Goal: Find specific fact: Find specific page/section

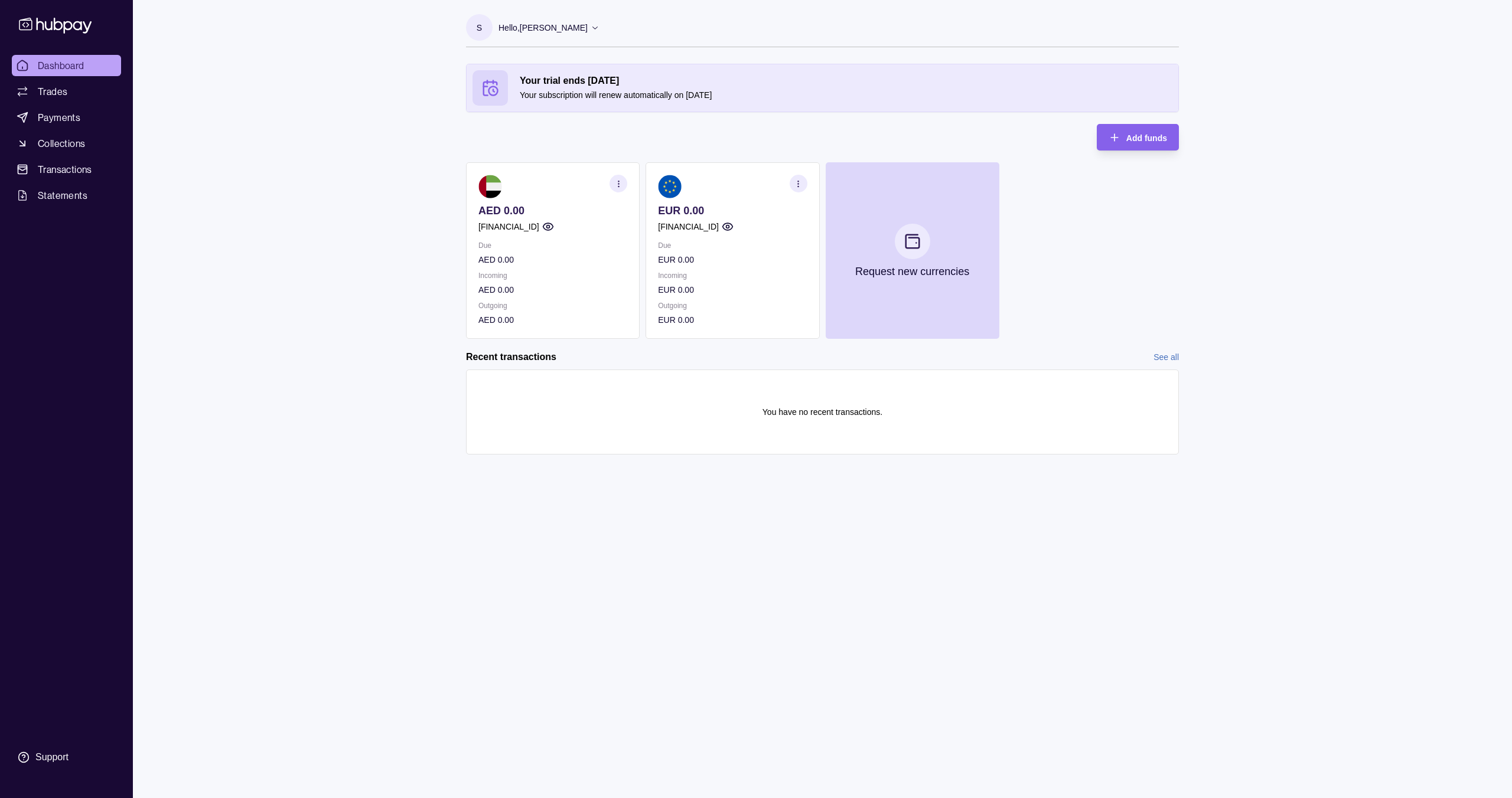
click at [691, 190] on section at bounding box center [732, 187] width 149 height 24
click at [665, 191] on img at bounding box center [670, 187] width 24 height 24
click at [674, 206] on p "EUR 0.00" at bounding box center [732, 210] width 149 height 13
click at [802, 182] on icon "button" at bounding box center [798, 184] width 9 height 9
click at [727, 206] on section "View account details" at bounding box center [732, 212] width 149 height 18
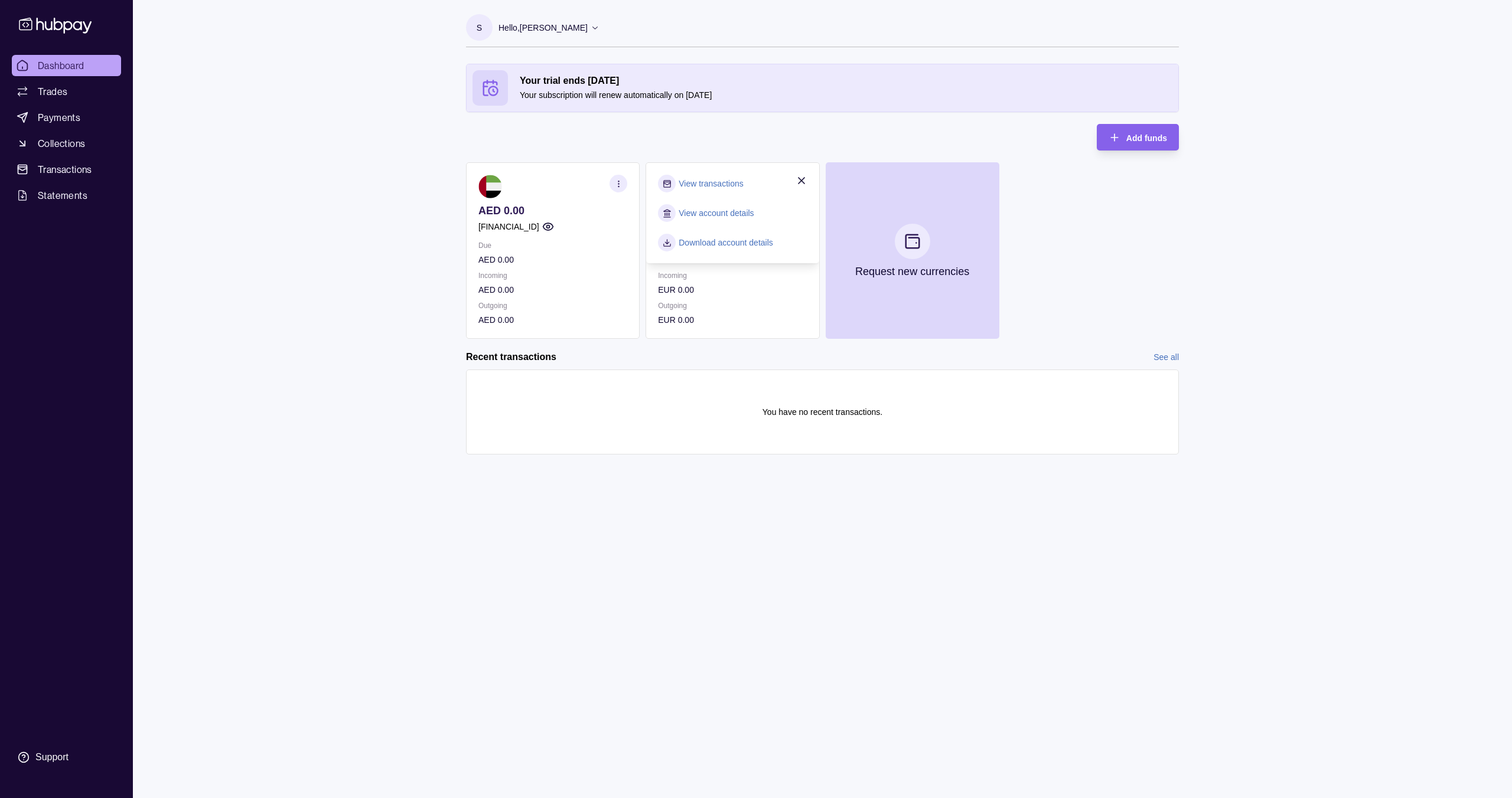
click at [727, 210] on link "View account details" at bounding box center [716, 212] width 75 height 13
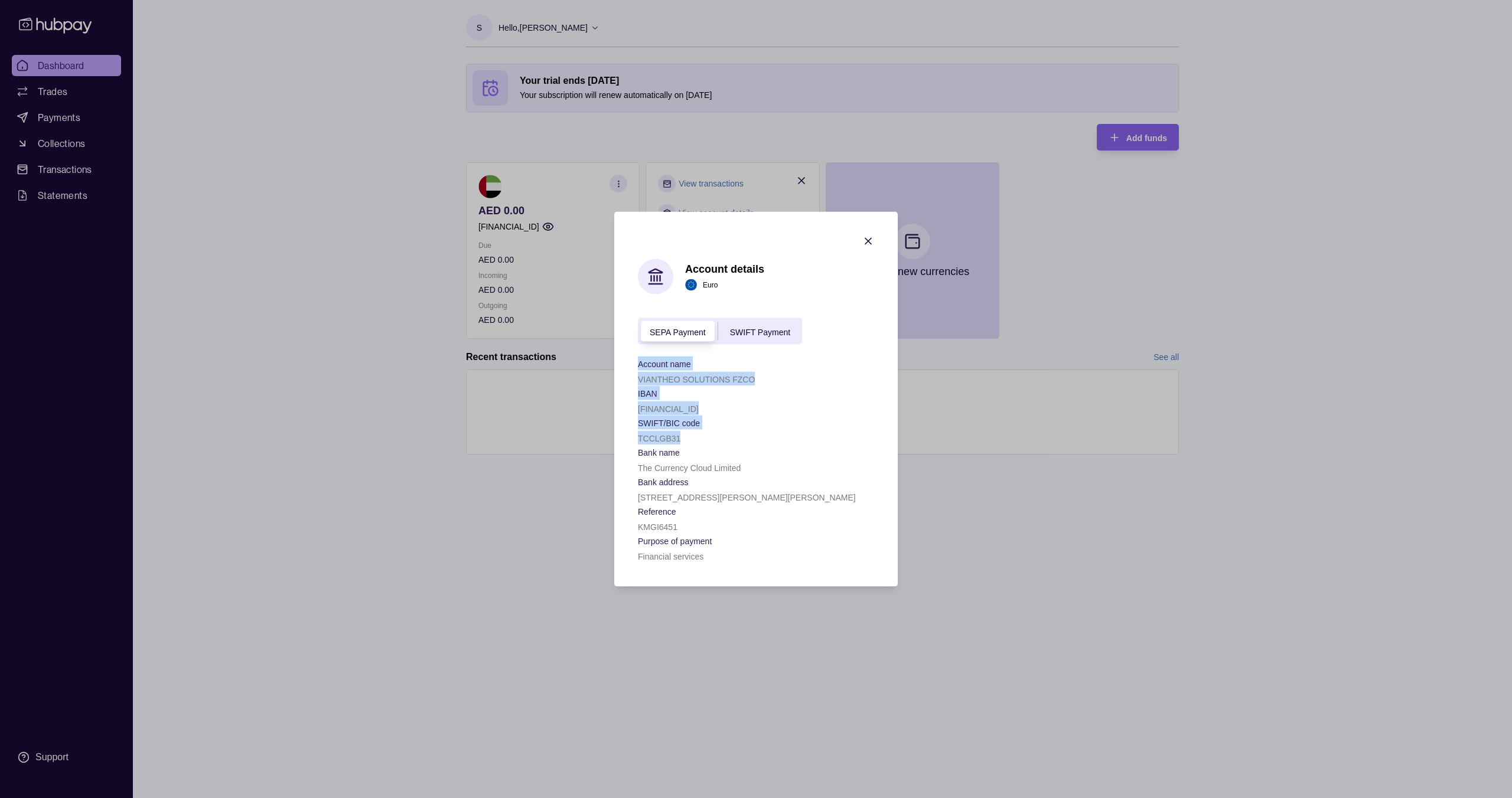
drag, startPoint x: 638, startPoint y: 363, endPoint x: 762, endPoint y: 440, distance: 146.0
click at [762, 440] on div "Account name VIANTHEO SOLUTIONS FZCO IBAN [FINANCIAL_ID] SWIFT/BIC code [SWIFT_…" at bounding box center [756, 459] width 236 height 206
copy div "Account name VIANTHEO SOLUTIONS FZCO IBAN [FINANCIAL_ID] SWIFT/BIC code [SWIFT_…"
click at [678, 522] on div "KMGI6451" at bounding box center [756, 526] width 236 height 14
drag, startPoint x: 663, startPoint y: 506, endPoint x: 622, endPoint y: 359, distance: 152.6
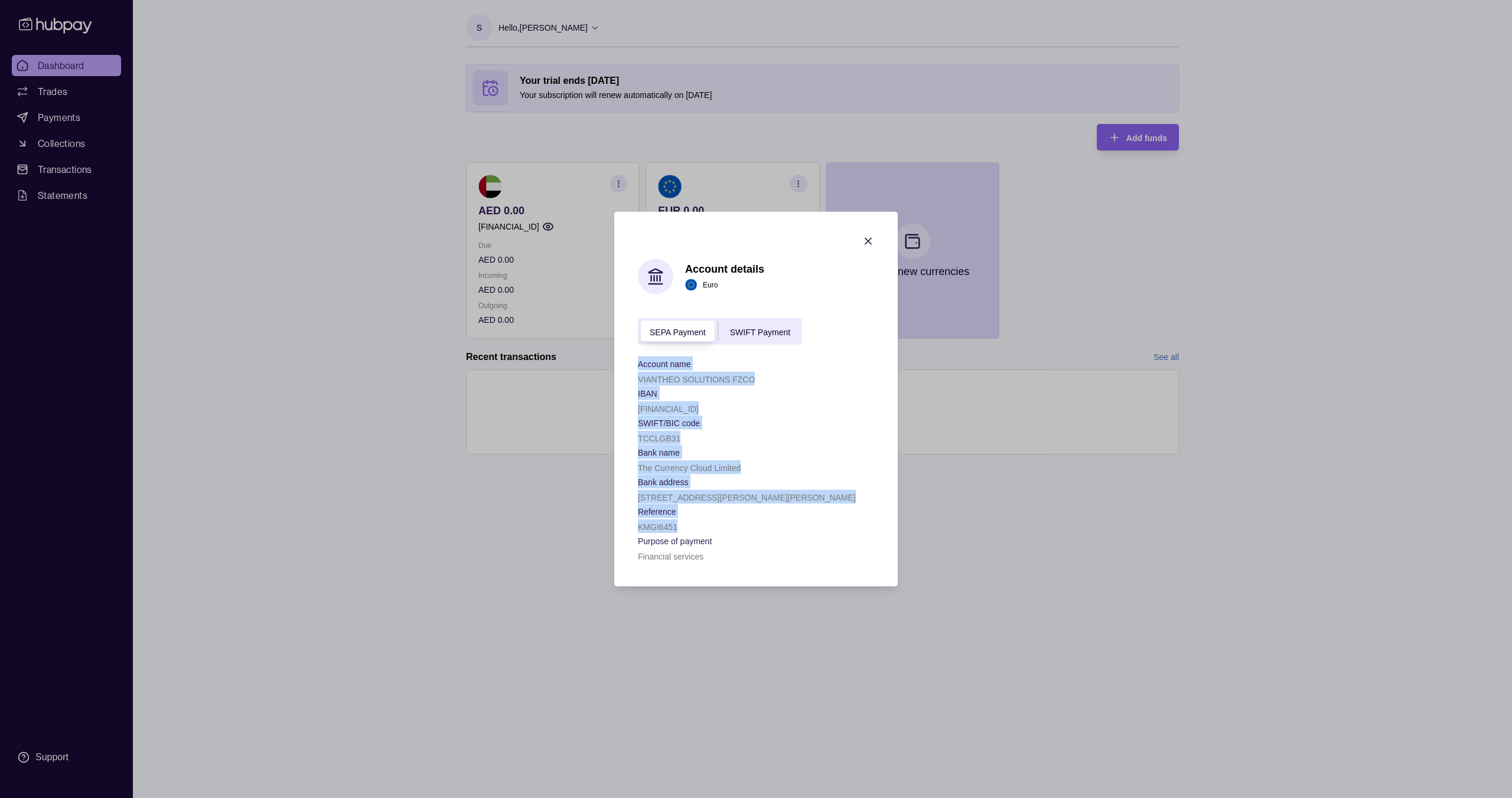
click at [622, 359] on section "Account details Euro SEPA Payment SWIFT Payment Account name [SWIFT_CODE] SOLUT…" at bounding box center [756, 399] width 283 height 375
click at [703, 469] on p "The Currency Cloud Limited" at bounding box center [689, 468] width 103 height 9
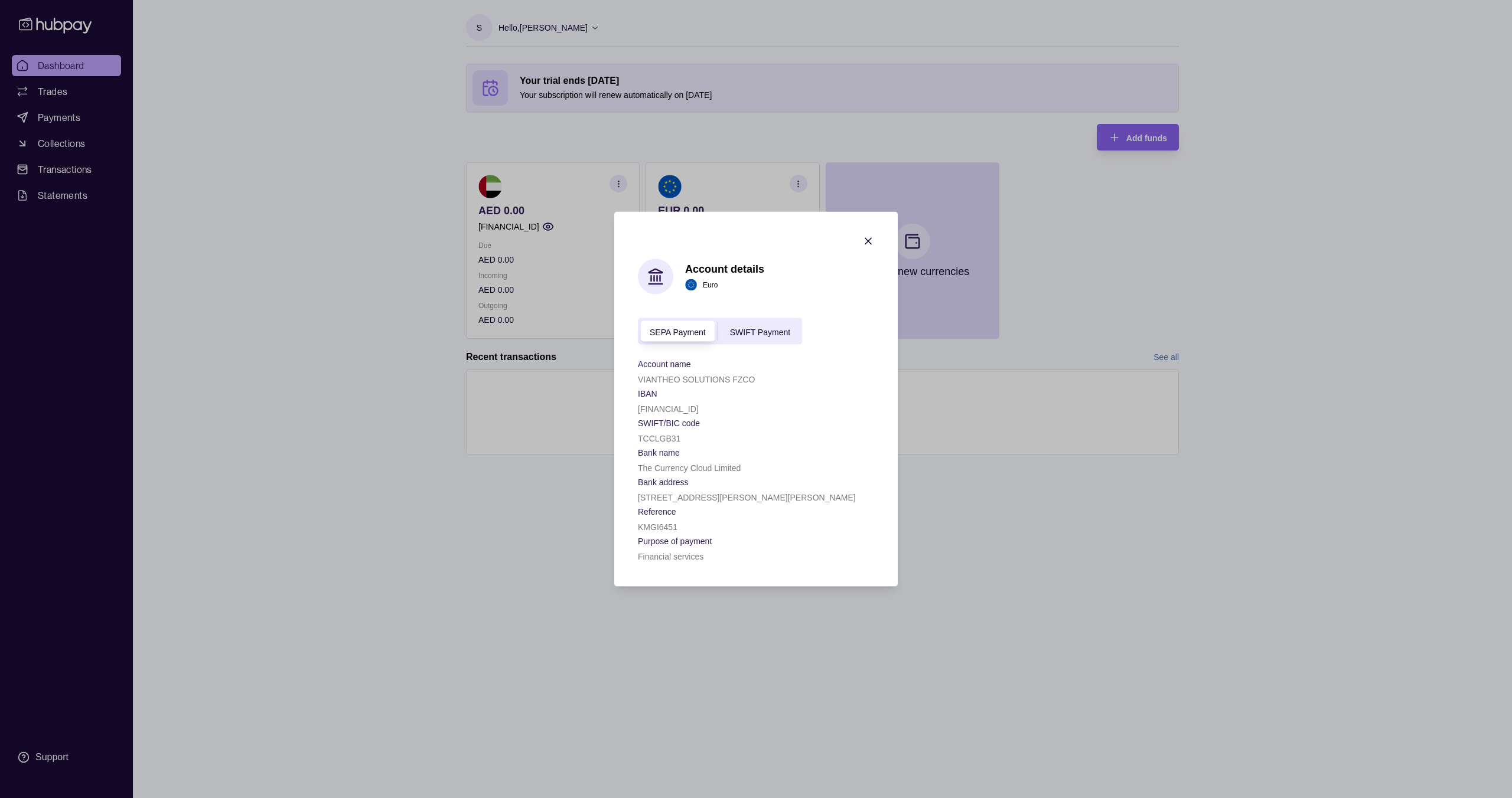
drag, startPoint x: 861, startPoint y: 498, endPoint x: 628, endPoint y: 362, distance: 269.8
click at [628, 362] on section "Account details Euro SEPA Payment SWIFT Payment Account name [SWIFT_CODE] SOLUT…" at bounding box center [756, 399] width 283 height 375
copy div "Account name VIANTHEO SOLUTIONS FZCO IBAN [FINANCIAL_ID] SWIFT/BIC code [SWIFT_…"
click at [846, 375] on div "VIANTHEO SOLUTIONS FZCO" at bounding box center [756, 379] width 236 height 14
drag, startPoint x: 775, startPoint y: 381, endPoint x: 630, endPoint y: 382, distance: 145.0
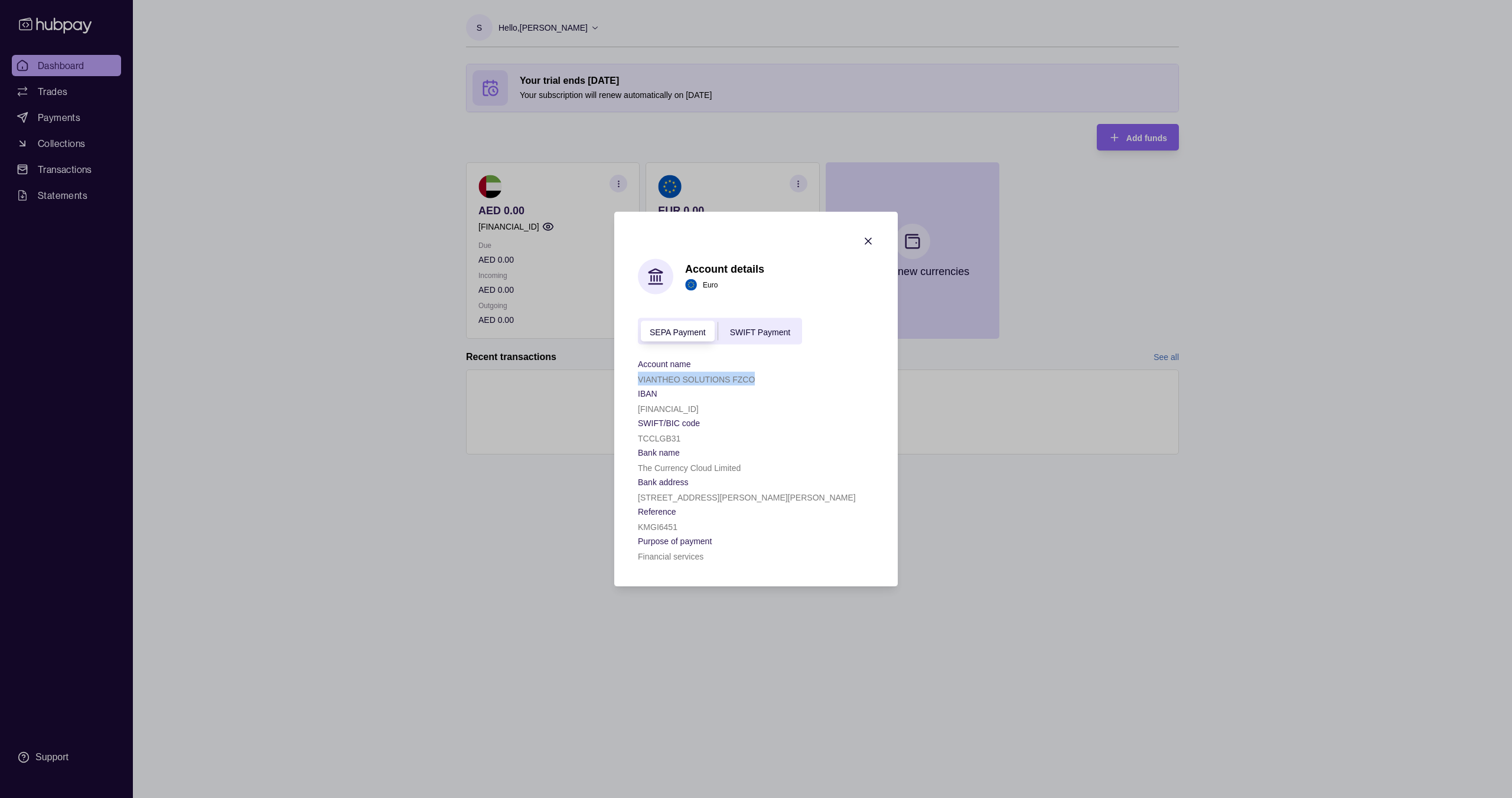
click at [630, 382] on section "Account details Euro SEPA Payment SWIFT Payment Account name [SWIFT_CODE] SOLUT…" at bounding box center [756, 399] width 283 height 375
copy p "VIANTHEO SOLUTIONS FZCO"
click at [692, 397] on section "IBAN" at bounding box center [756, 393] width 236 height 14
drag, startPoint x: 692, startPoint y: 411, endPoint x: 628, endPoint y: 411, distance: 64.0
click at [628, 411] on section "Account details Euro SEPA Payment SWIFT Payment Account name [SWIFT_CODE] SOLUT…" at bounding box center [756, 399] width 283 height 375
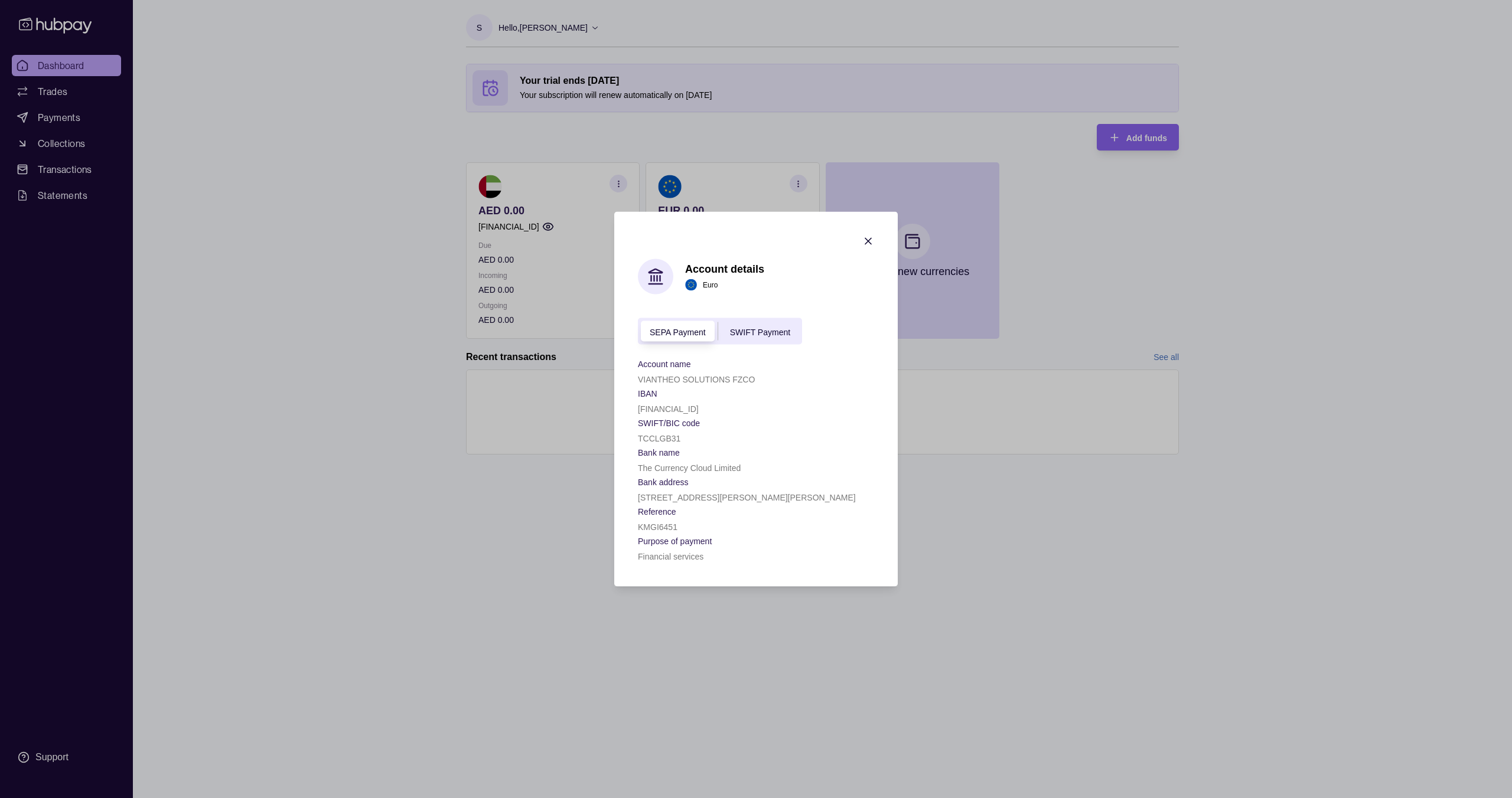
copy p "[FINANCIAL_ID]"
click at [871, 244] on icon "button" at bounding box center [868, 241] width 6 height 6
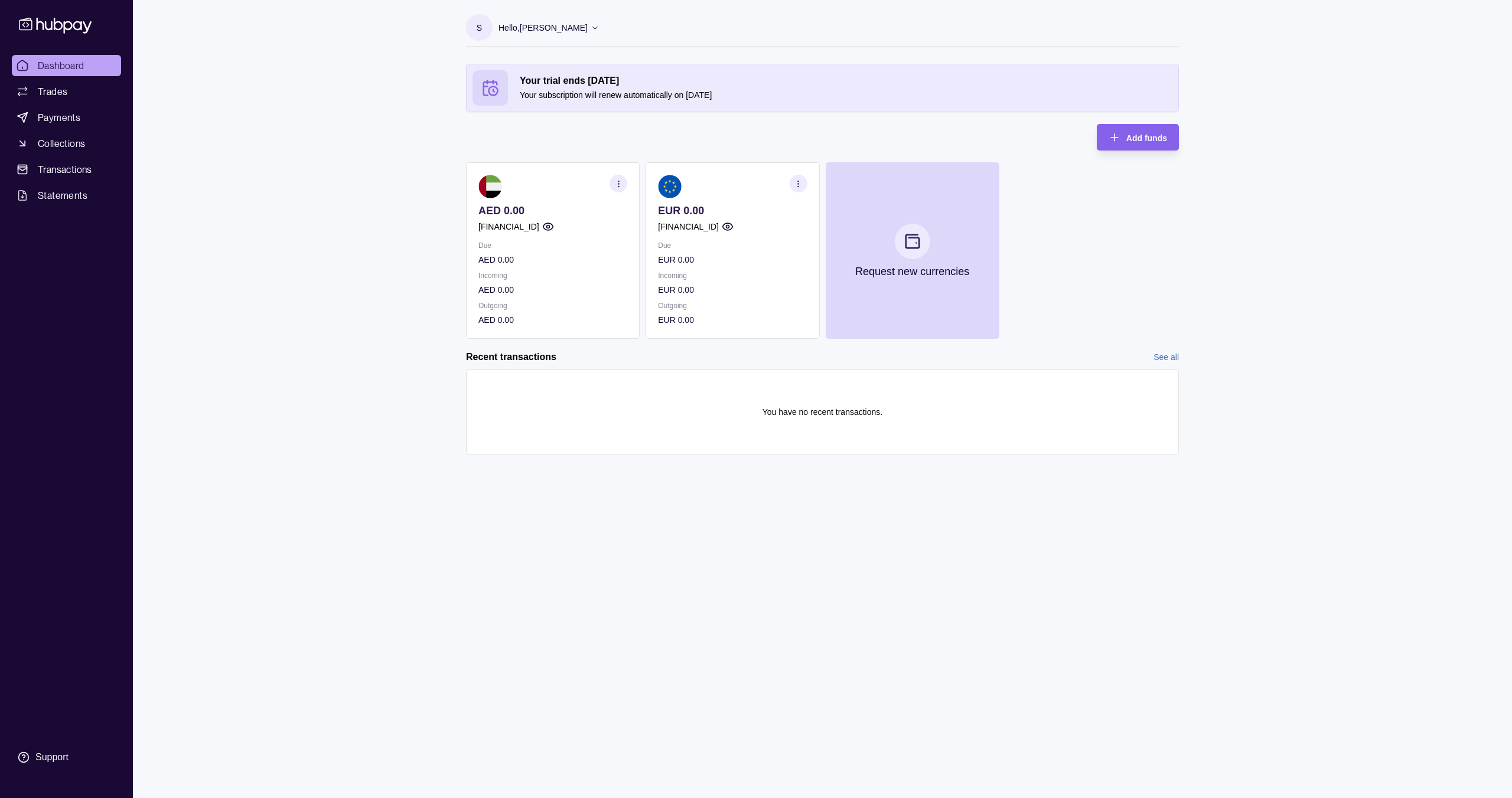
click at [725, 261] on p "EUR 0.00" at bounding box center [732, 260] width 149 height 13
click at [686, 190] on section at bounding box center [732, 187] width 149 height 24
click at [794, 180] on icon "button" at bounding box center [798, 184] width 9 height 9
click at [734, 219] on link "View account details" at bounding box center [716, 212] width 75 height 13
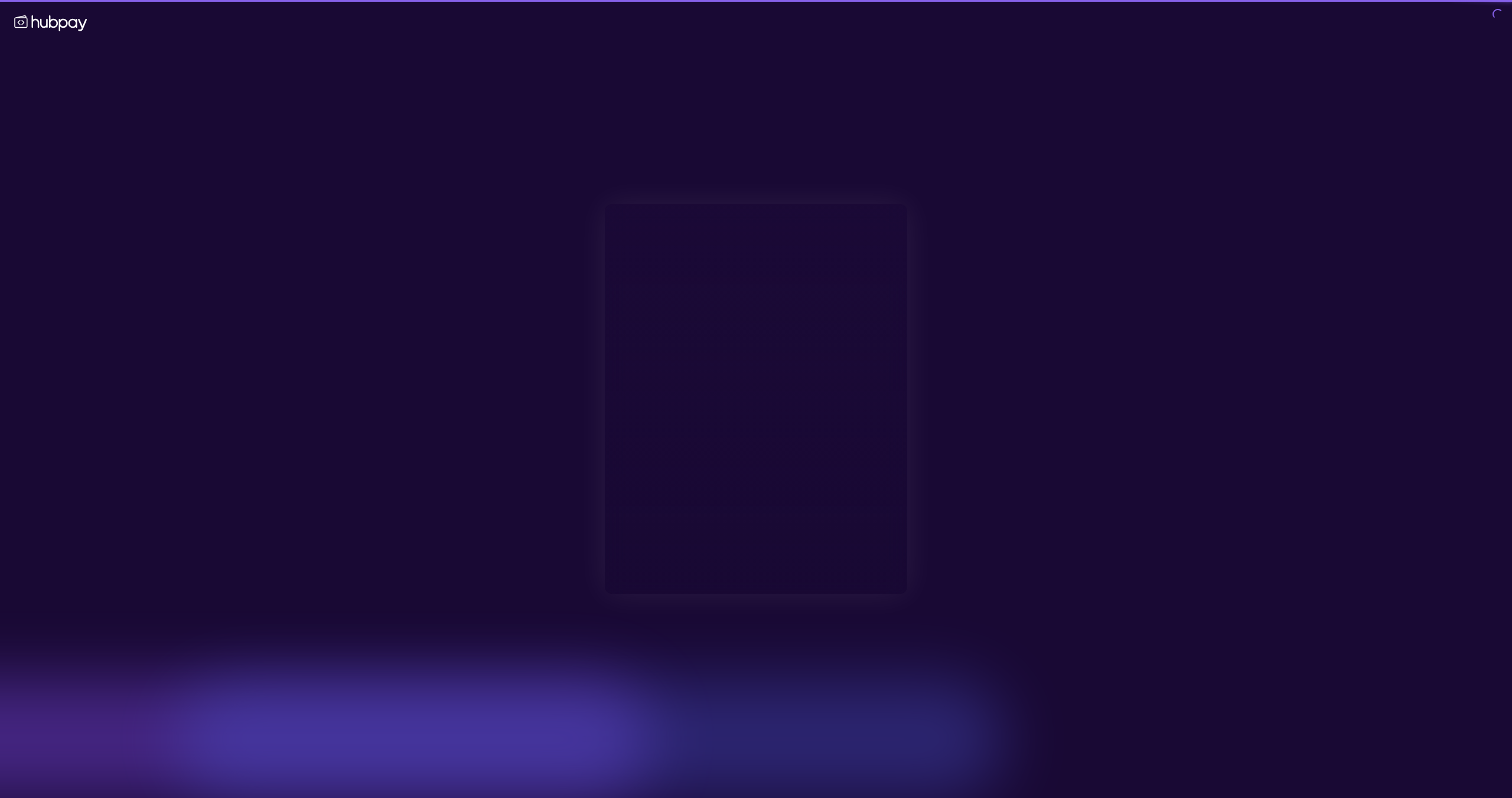
type input "**********"
